Goal: Information Seeking & Learning: Compare options

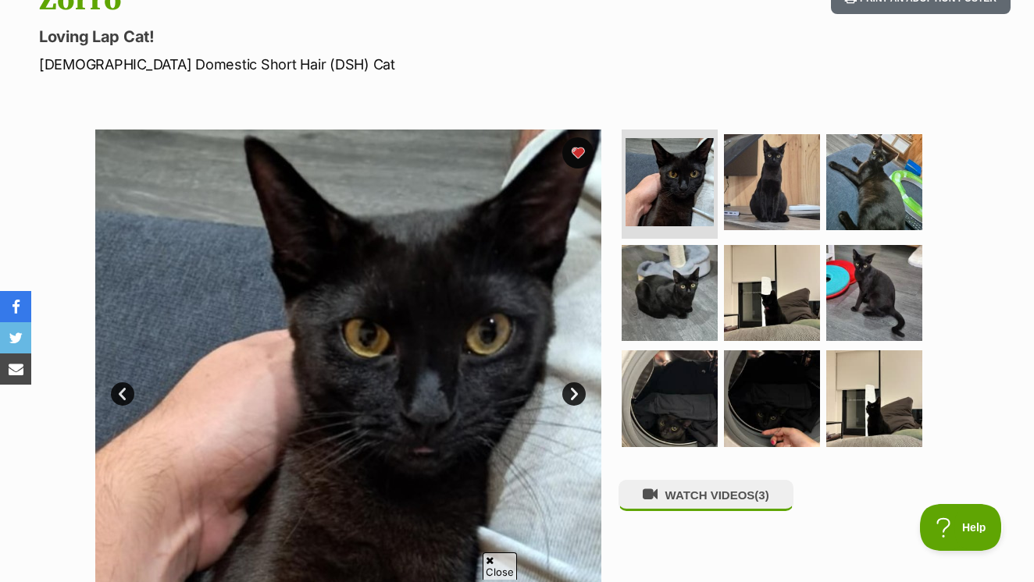
scroll to position [193, 0]
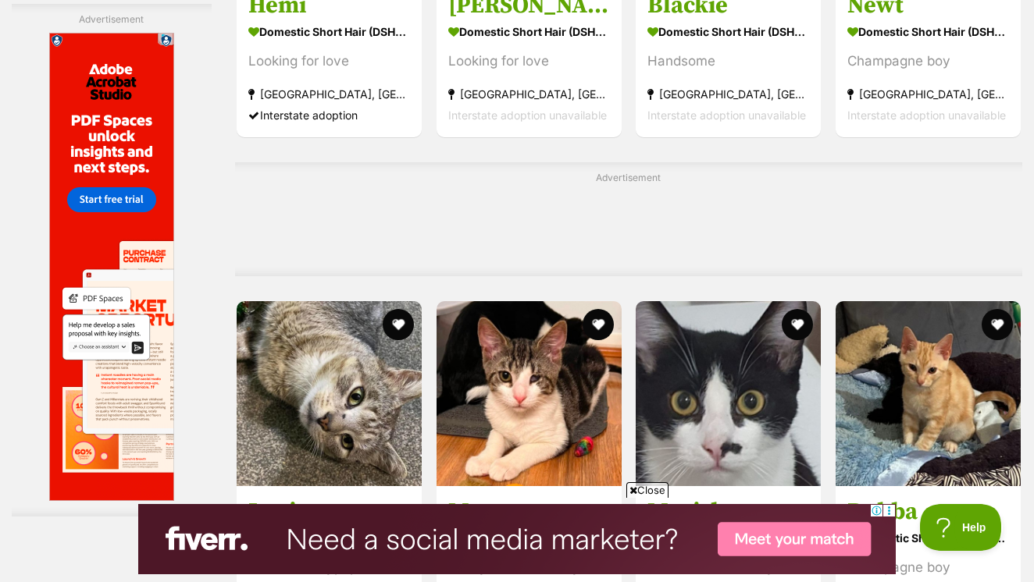
scroll to position [5229, 0]
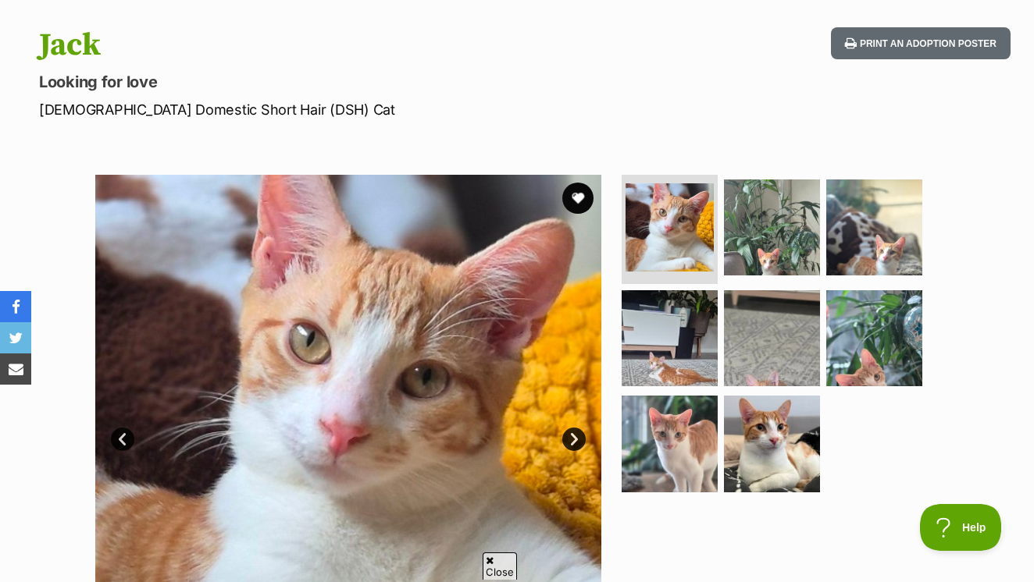
scroll to position [243, 0]
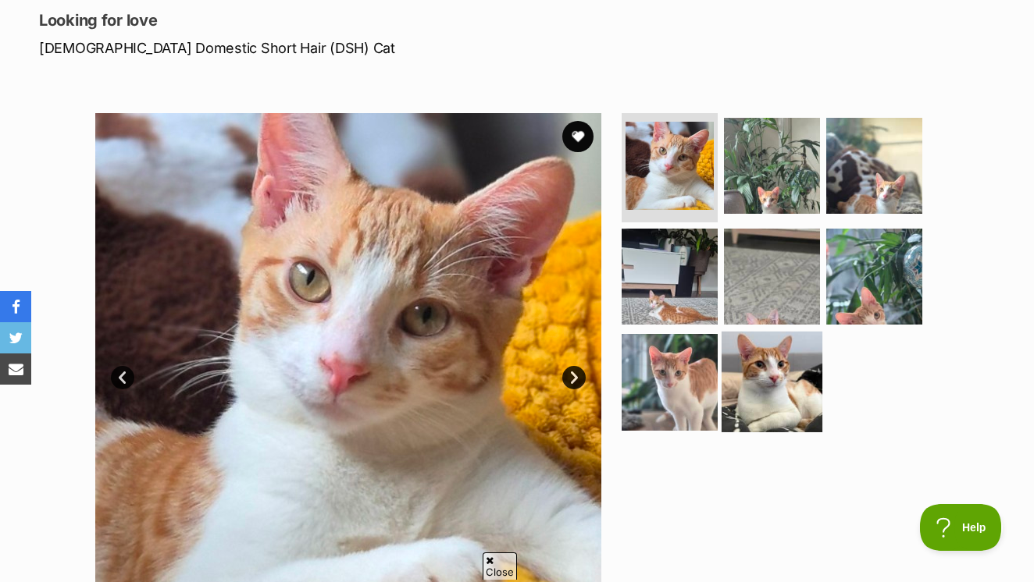
click at [773, 364] on img at bounding box center [771, 382] width 101 height 101
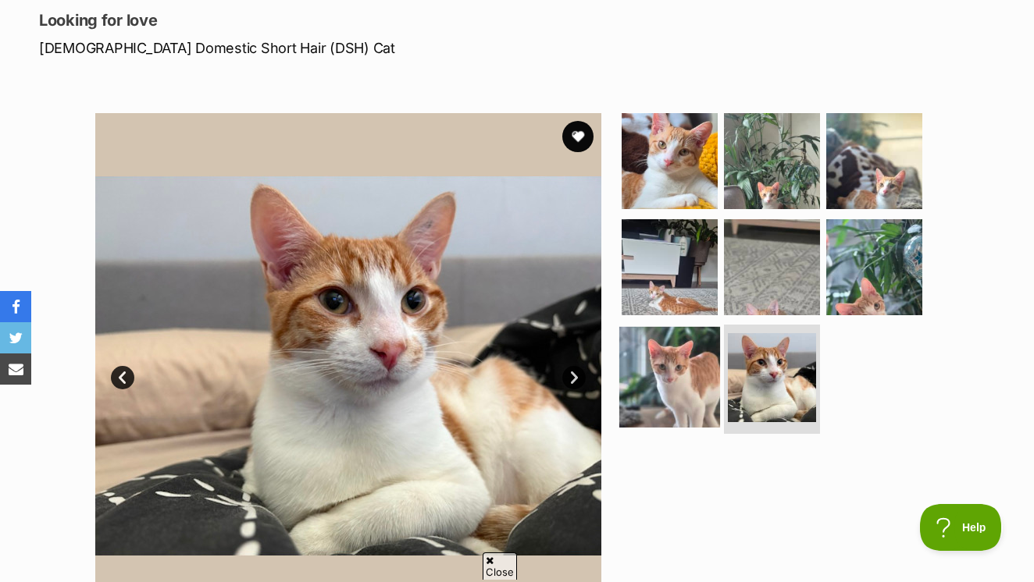
click at [681, 358] on img at bounding box center [669, 377] width 101 height 101
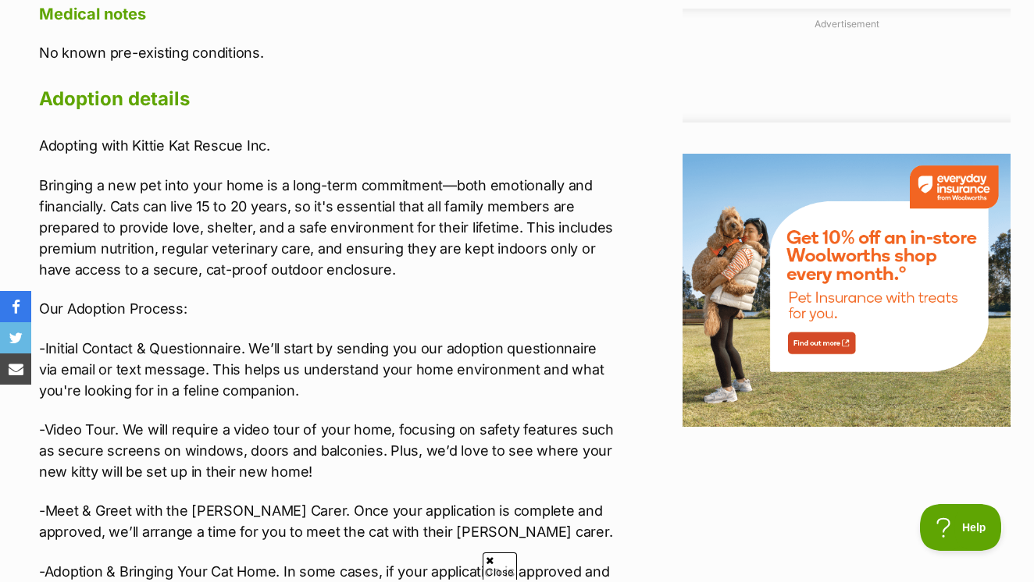
scroll to position [1665, 0]
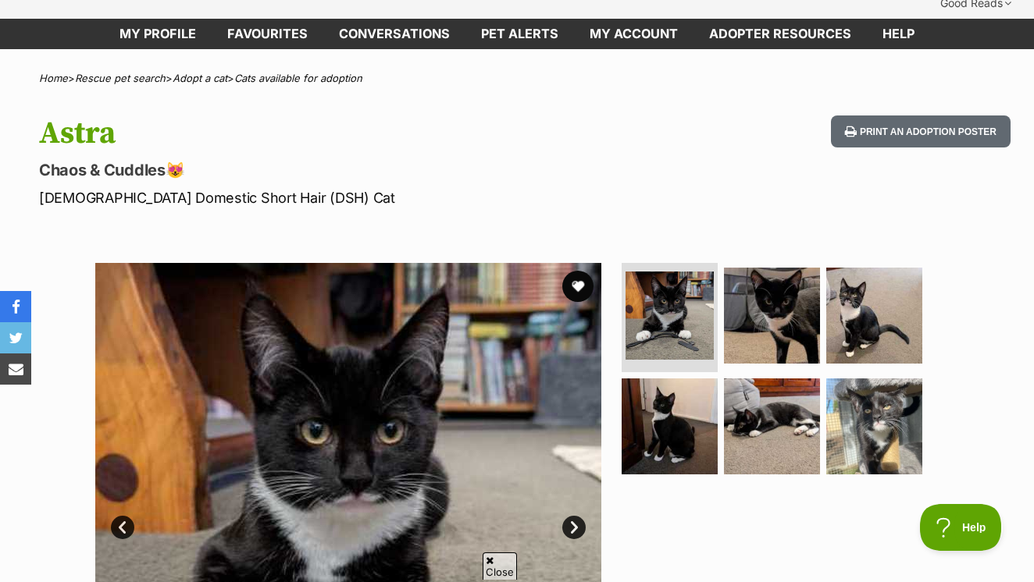
scroll to position [122, 0]
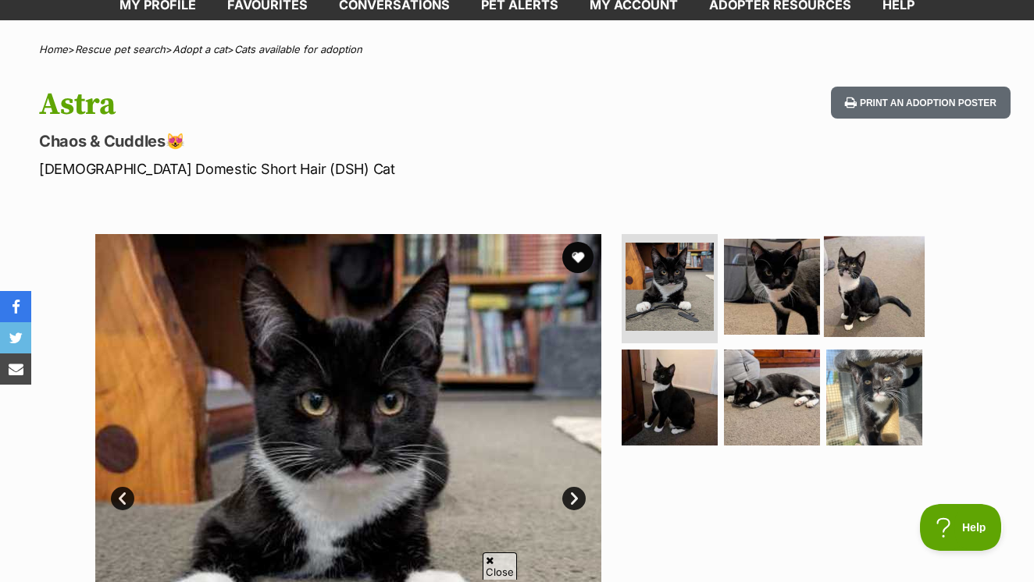
click at [864, 252] on img at bounding box center [874, 287] width 101 height 101
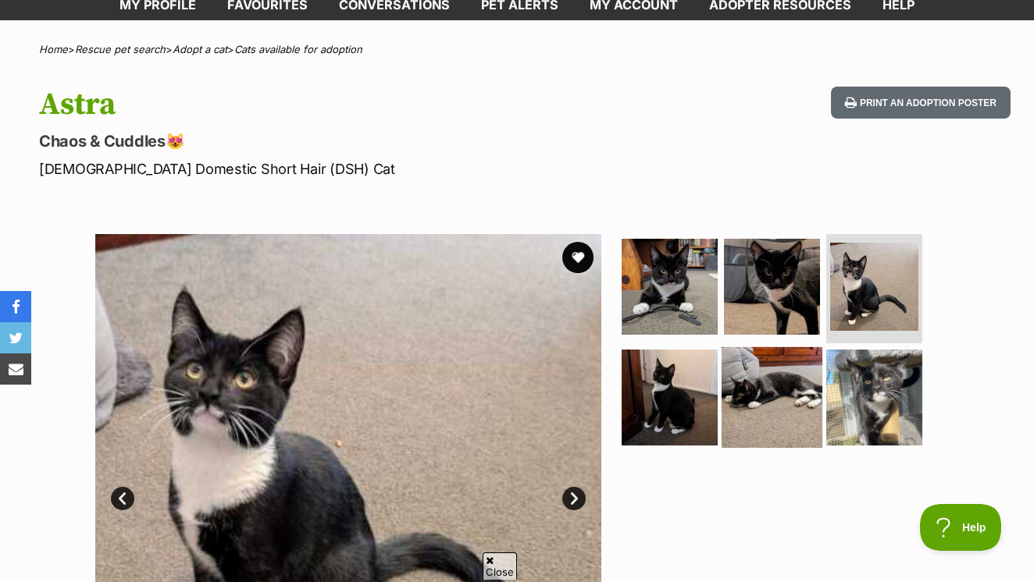
click at [768, 347] on img at bounding box center [771, 397] width 101 height 101
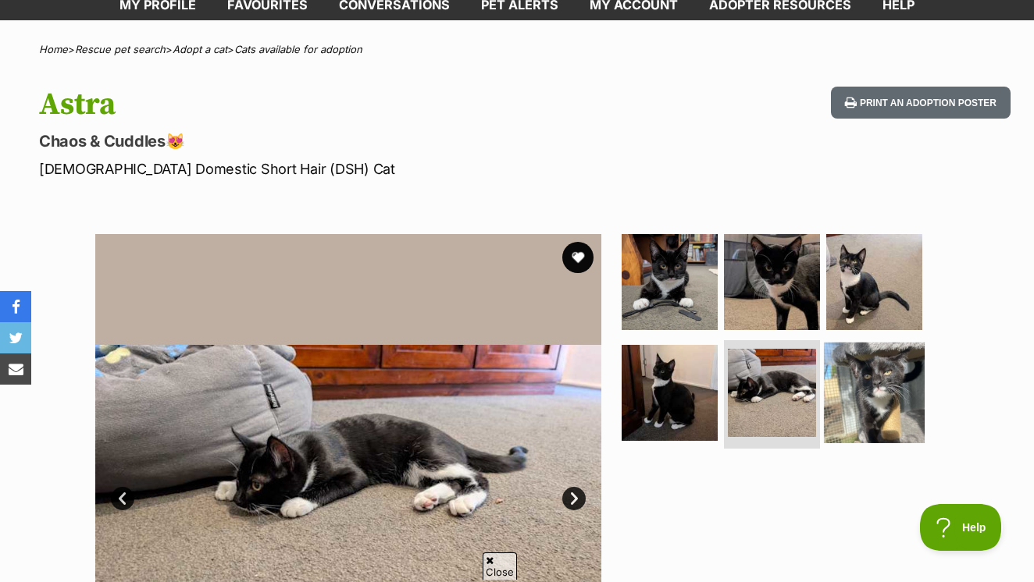
click at [842, 345] on img at bounding box center [874, 392] width 101 height 101
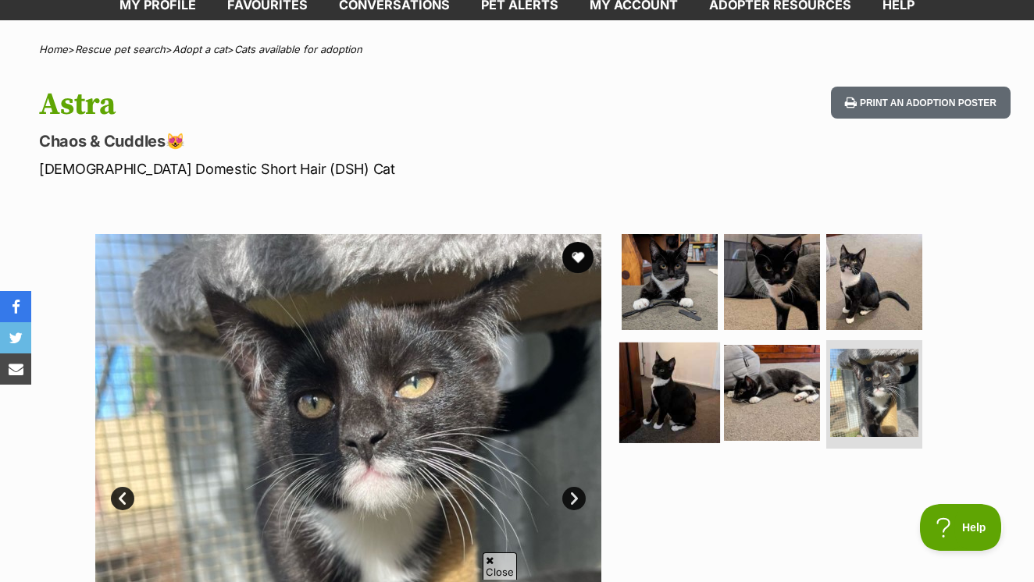
click at [707, 361] on img at bounding box center [669, 392] width 101 height 101
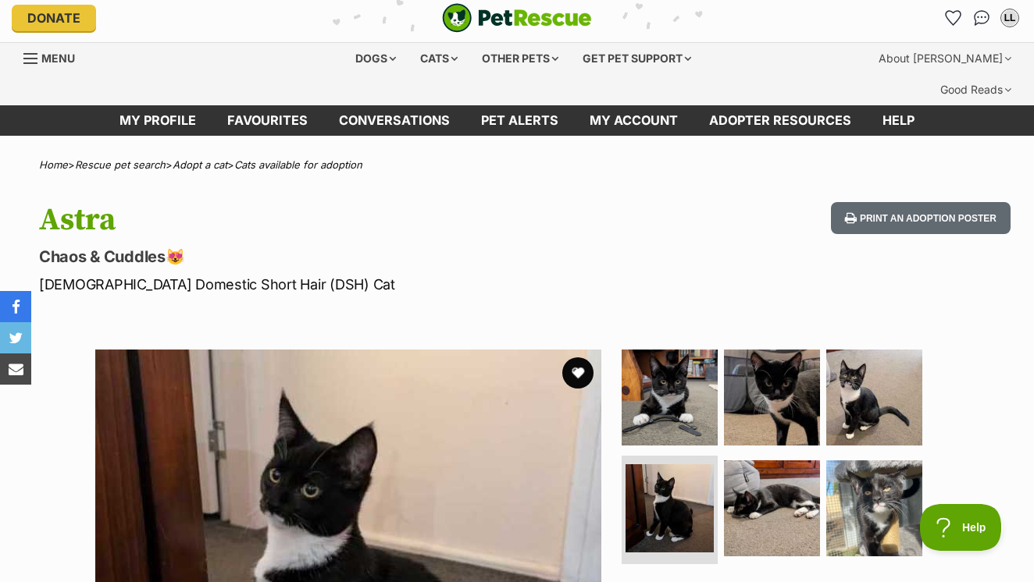
scroll to position [5, 0]
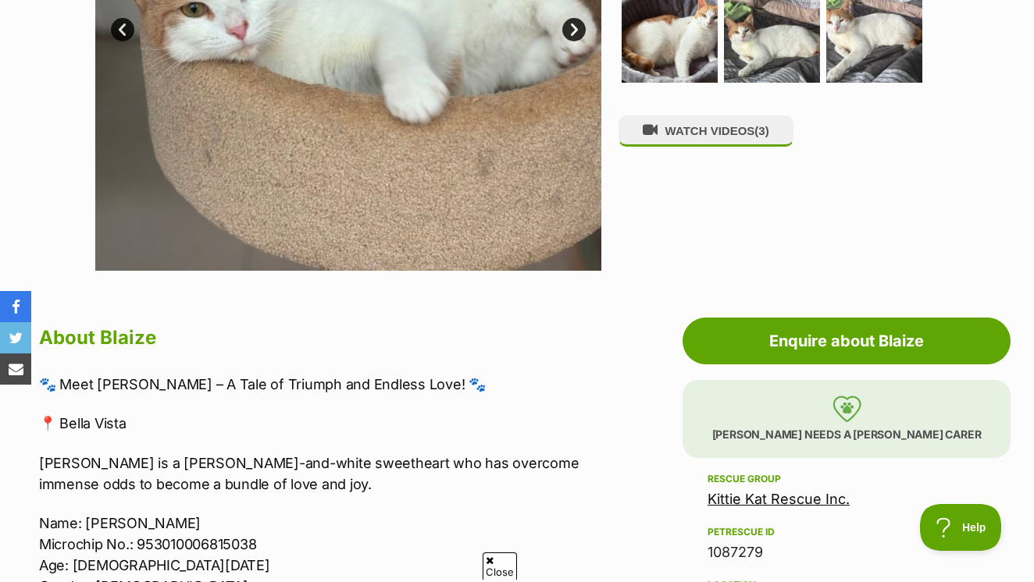
scroll to position [472, 0]
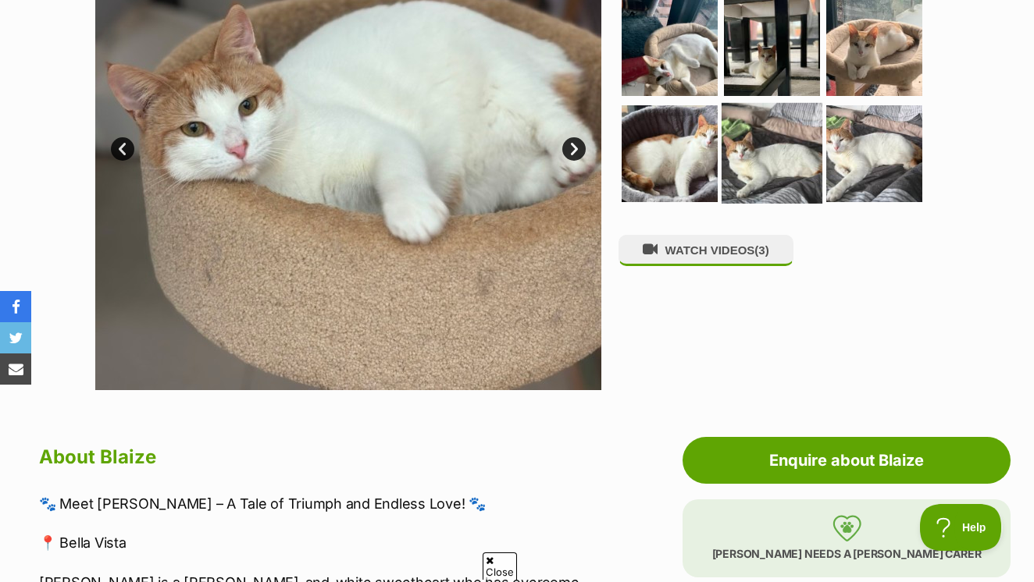
click at [765, 134] on img at bounding box center [771, 153] width 101 height 101
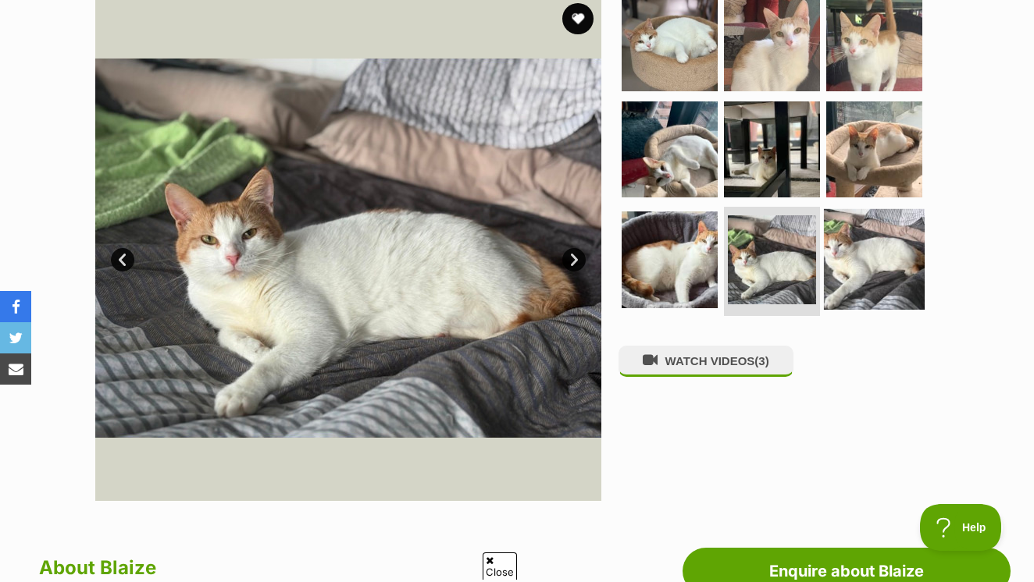
scroll to position [351, 0]
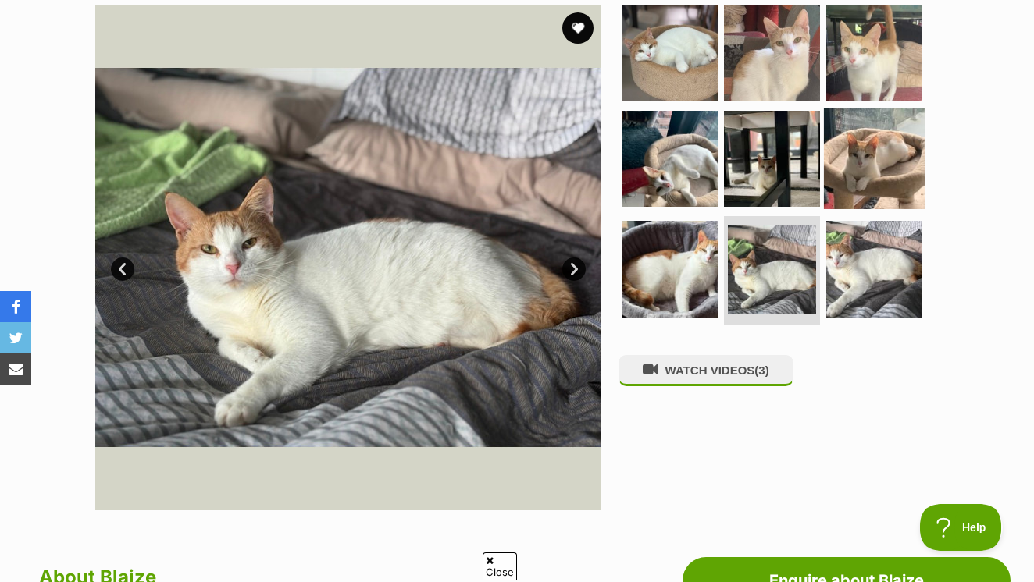
click at [863, 136] on img at bounding box center [874, 158] width 101 height 101
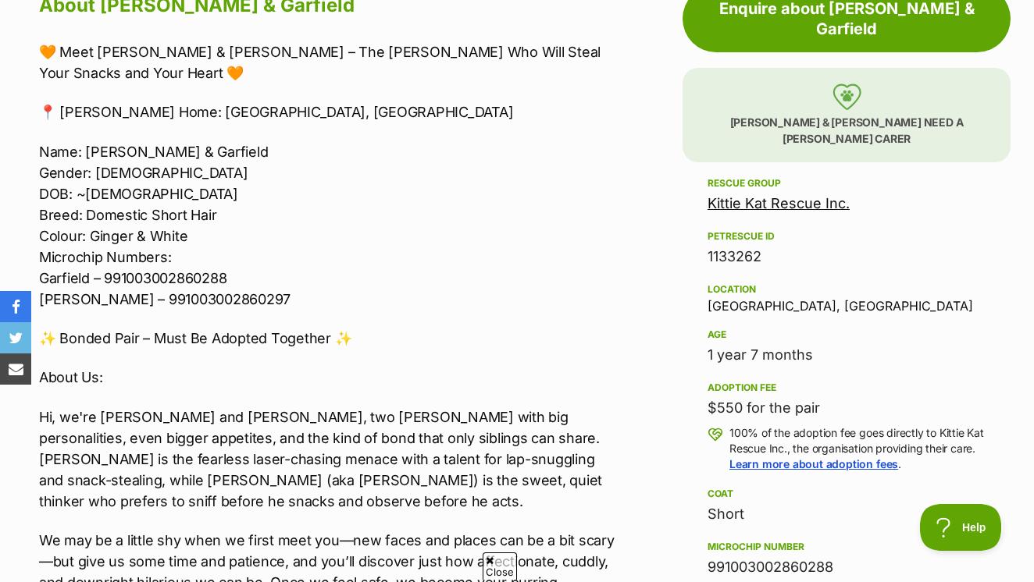
scroll to position [942, 0]
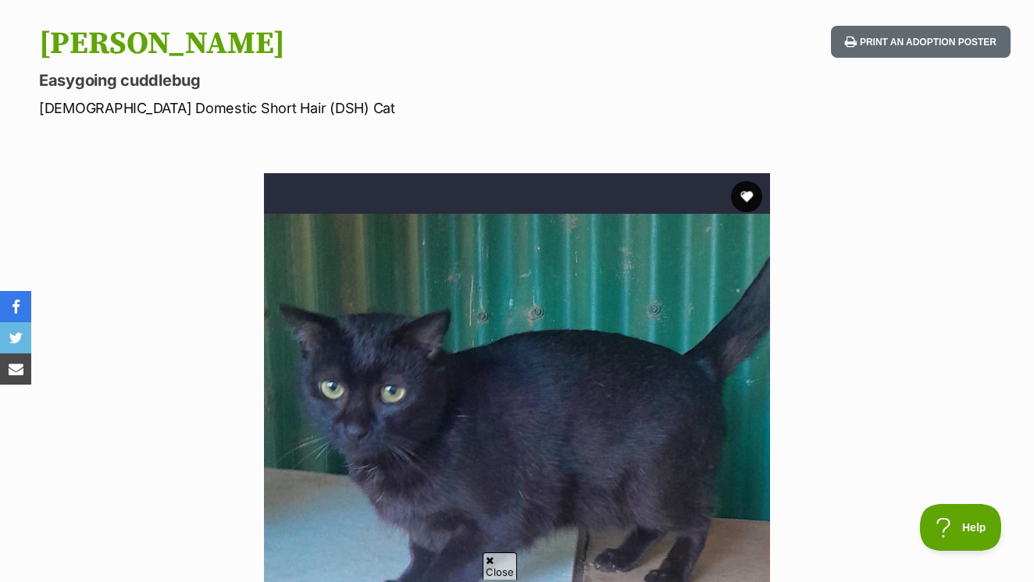
scroll to position [109, 0]
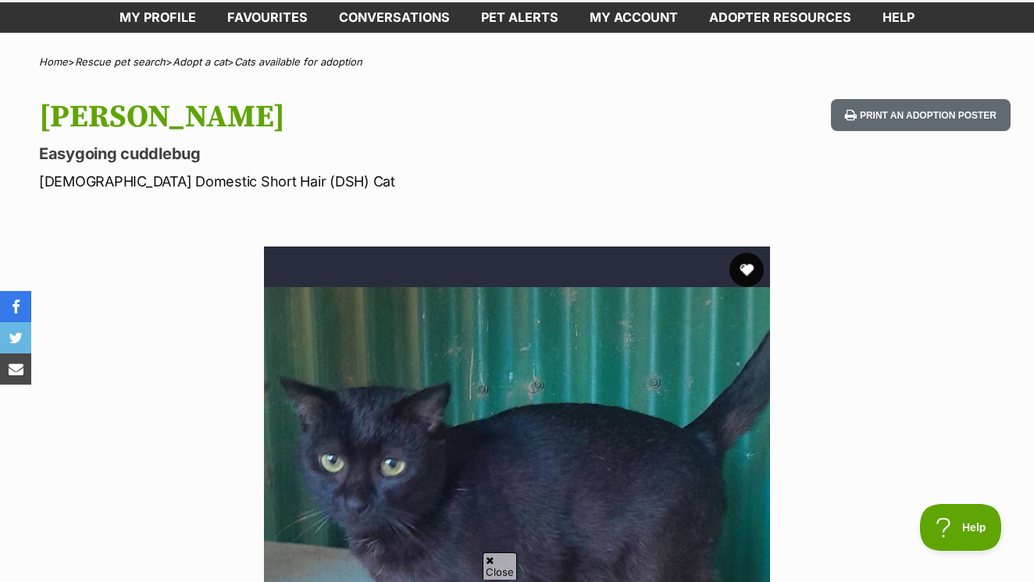
click at [748, 253] on button "favourite" at bounding box center [746, 270] width 34 height 34
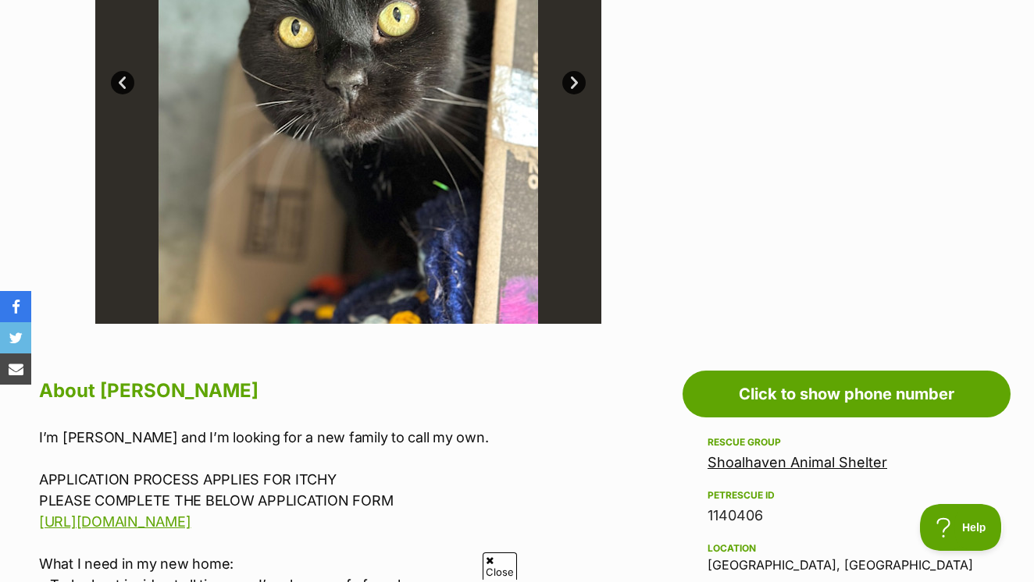
scroll to position [586, 0]
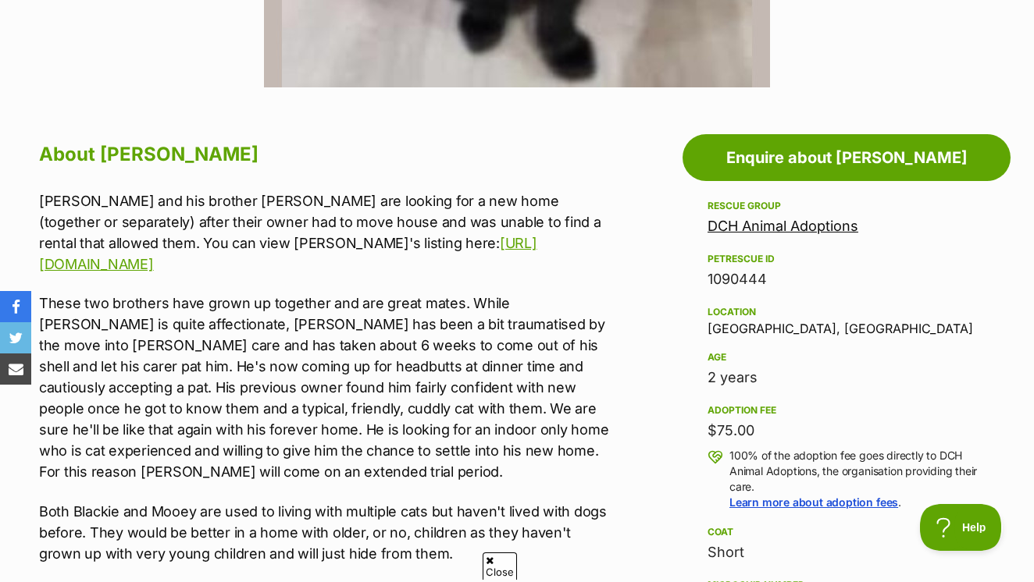
scroll to position [714, 0]
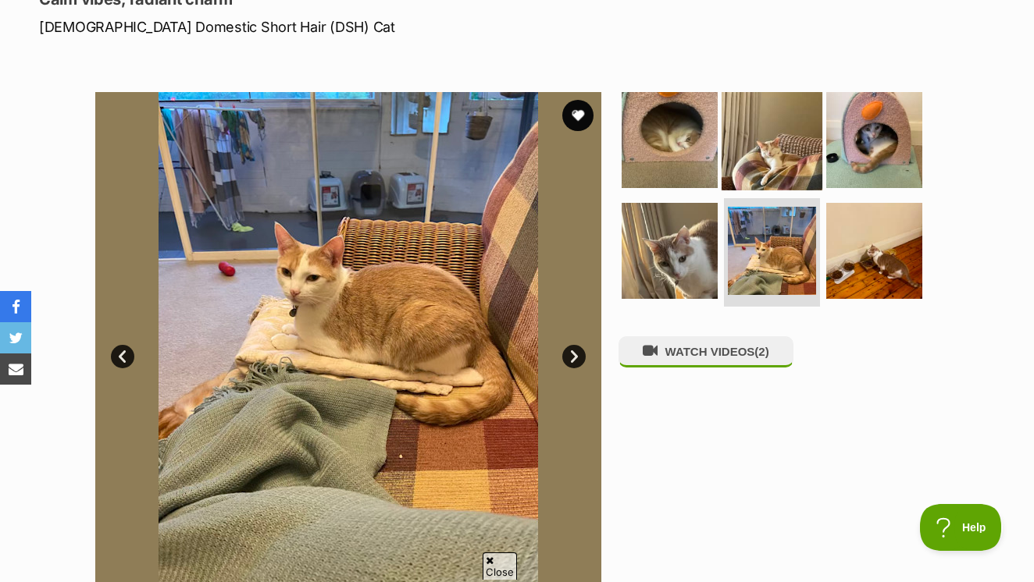
scroll to position [264, 0]
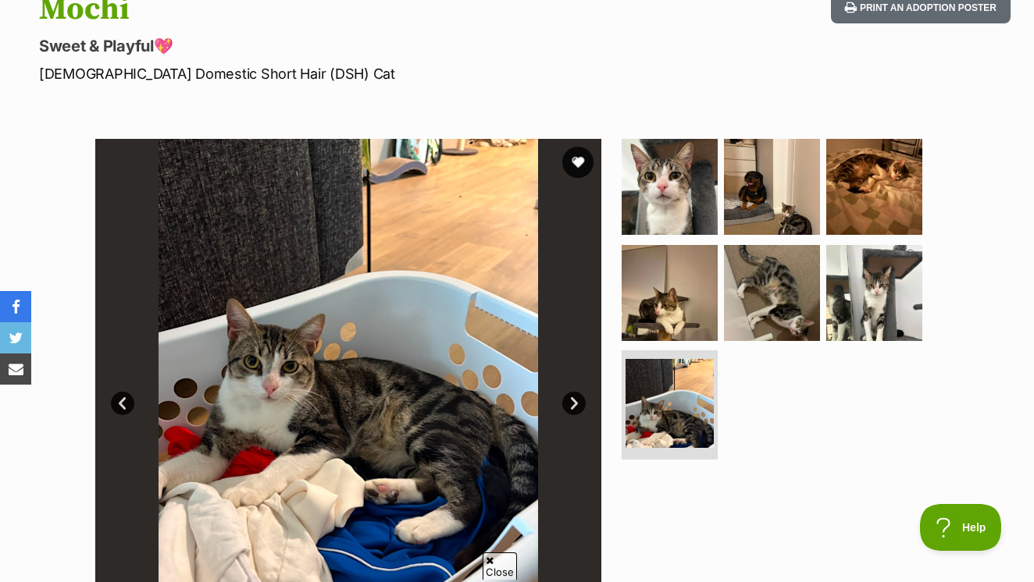
click at [665, 151] on img at bounding box center [669, 187] width 96 height 96
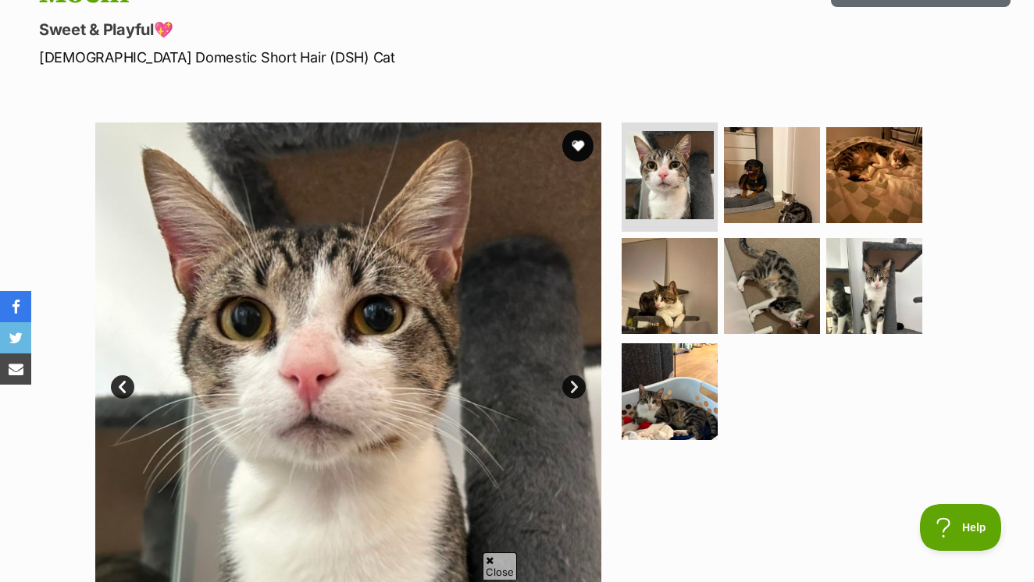
scroll to position [144, 0]
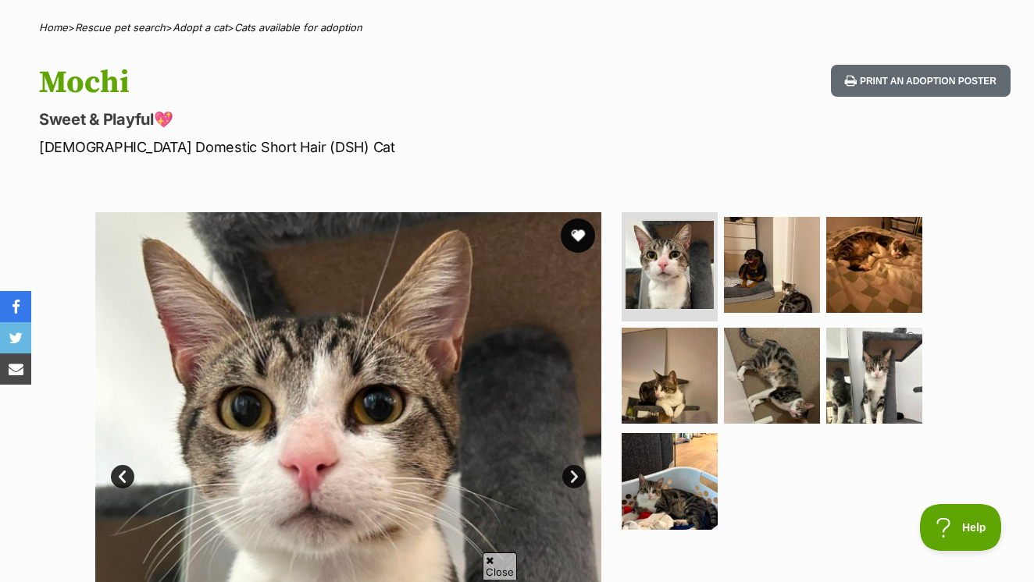
click at [575, 219] on button "favourite" at bounding box center [578, 236] width 34 height 34
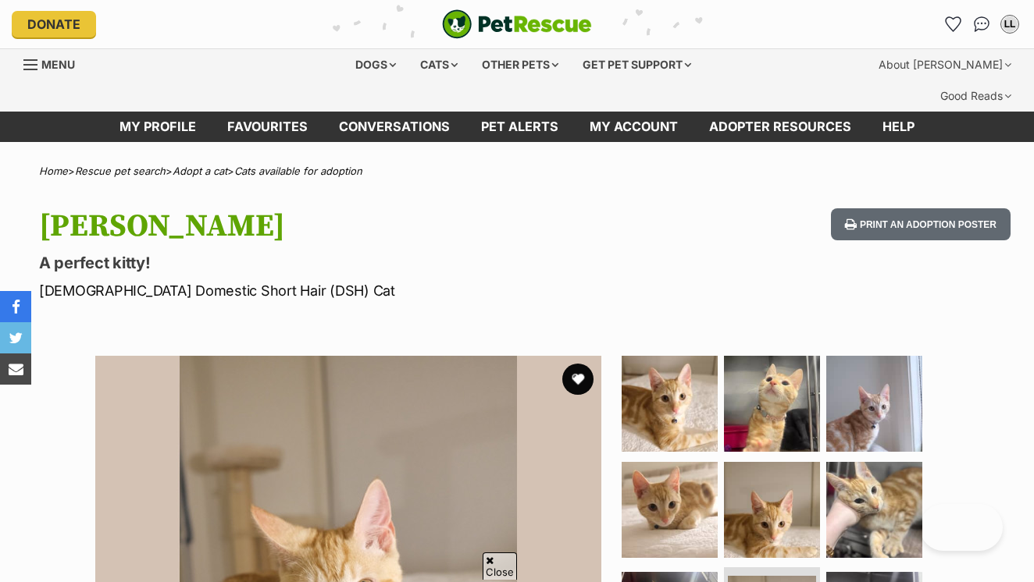
click at [579, 364] on button "favourite" at bounding box center [577, 379] width 31 height 31
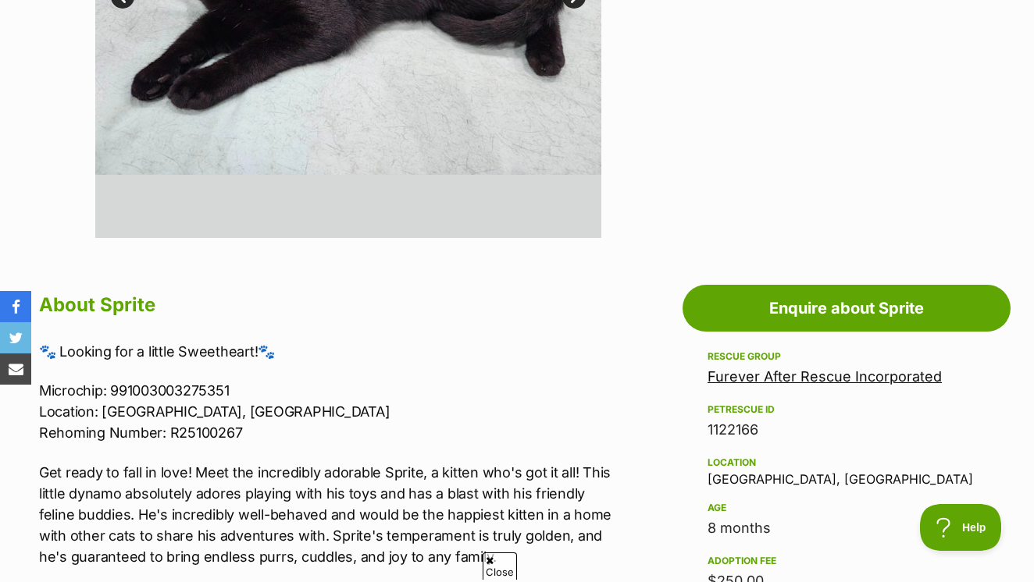
scroll to position [705, 0]
